Goal: Information Seeking & Learning: Check status

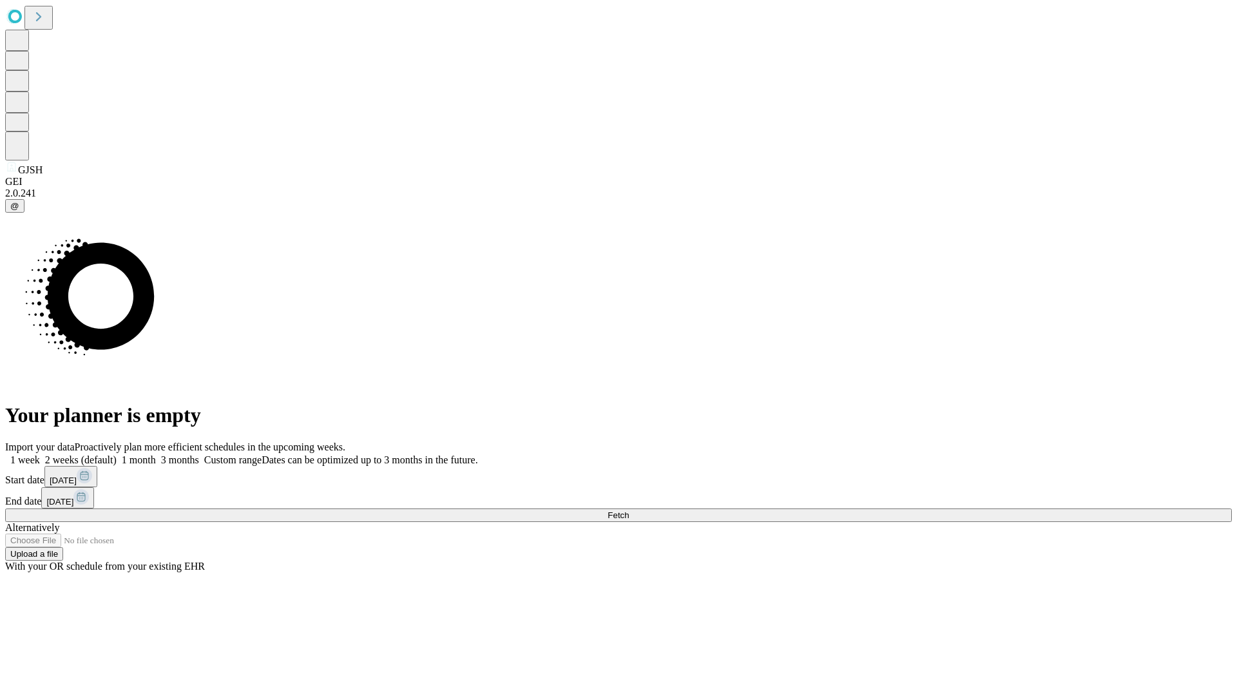
click at [629, 510] on span "Fetch" at bounding box center [618, 515] width 21 height 10
